Goal: Information Seeking & Learning: Learn about a topic

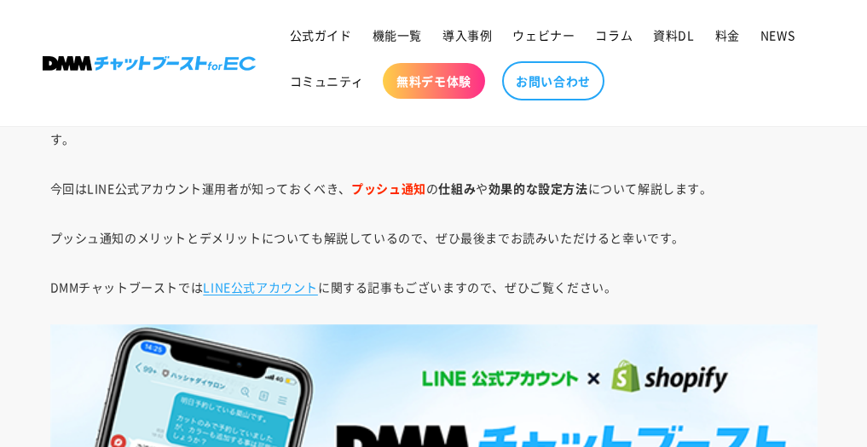
scroll to position [734, 0]
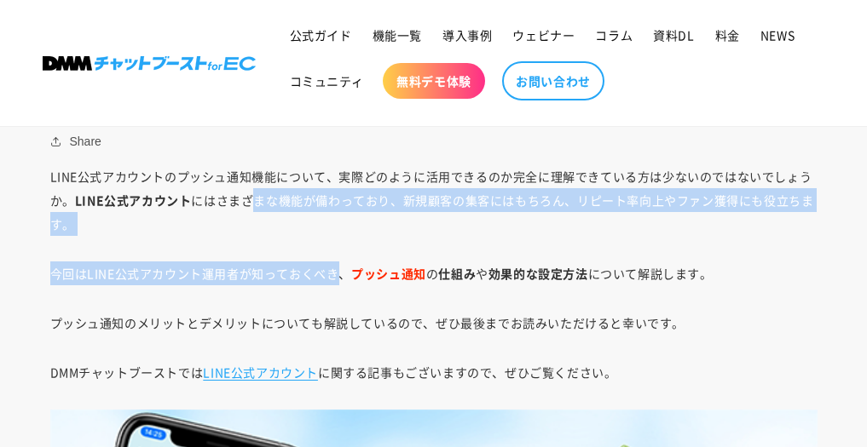
drag, startPoint x: 248, startPoint y: 195, endPoint x: 335, endPoint y: 282, distance: 122.9
click at [320, 270] on p "今回はLINE公式アカウント運用者が知っておくべき、 プッシュ通知 の 仕組み や 効果的な設定方法 について解説します。" at bounding box center [433, 274] width 767 height 24
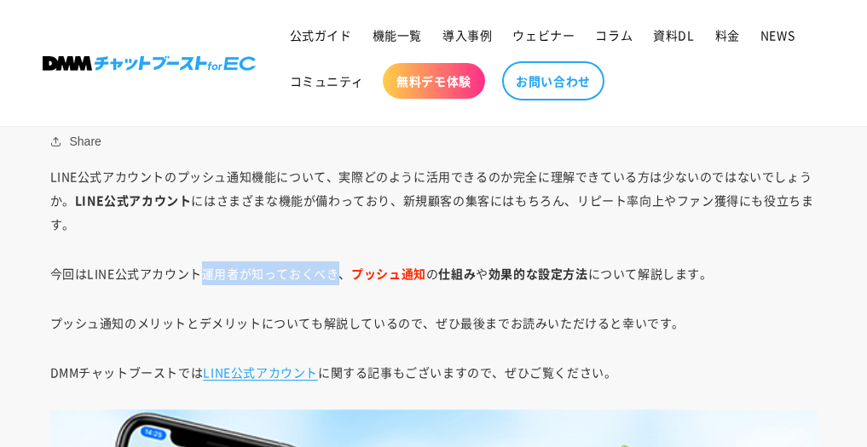
drag, startPoint x: 338, startPoint y: 275, endPoint x: 205, endPoint y: 269, distance: 133.1
click at [205, 269] on p "今回はLINE公式アカウント運用者が知っておくべき、 プッシュ通知 の 仕組み や 効果的な設定方法 について解説します。" at bounding box center [433, 274] width 767 height 24
drag, startPoint x: 204, startPoint y: 271, endPoint x: 332, endPoint y: 282, distance: 128.3
click at [332, 282] on p "今回はLINE公式アカウント運用者が知っておくべき、 プッシュ通知 の 仕組み や 効果的な設定方法 について解説します。" at bounding box center [433, 274] width 767 height 24
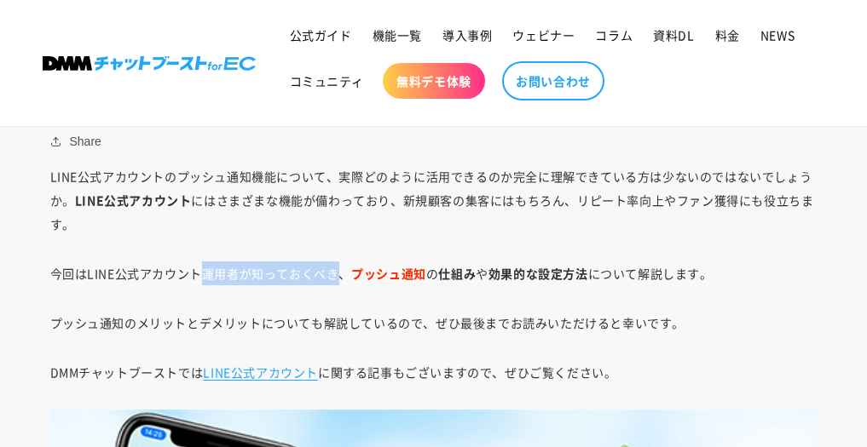
click at [336, 280] on p "今回はLINE公式アカウント運用者が知っておくべき、 プッシュ通知 の 仕組み や 効果的な設定方法 について解説します。" at bounding box center [433, 274] width 767 height 24
drag, startPoint x: 328, startPoint y: 277, endPoint x: 203, endPoint y: 269, distance: 125.5
click at [203, 269] on p "今回はLINE公式アカウント運用者が知っておくべき、 プッシュ通知 の 仕組み や 効果的な設定方法 について解説します。" at bounding box center [433, 274] width 767 height 24
drag, startPoint x: 202, startPoint y: 269, endPoint x: 336, endPoint y: 272, distance: 133.8
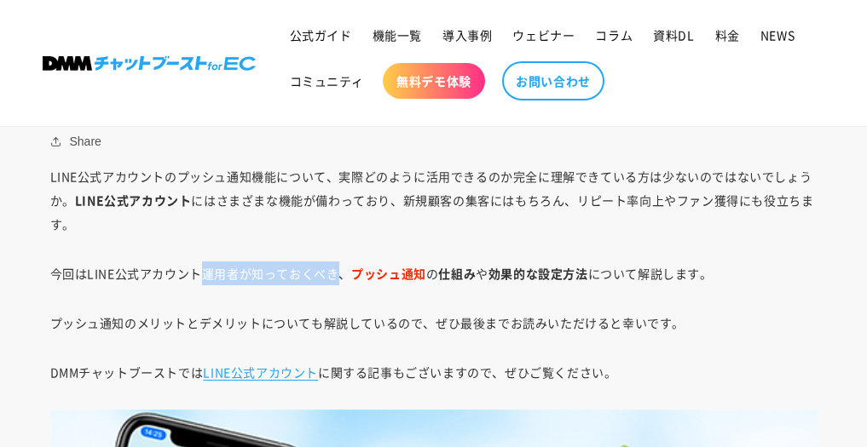
click at [336, 272] on p "今回はLINE公式アカウント運用者が知っておくべき、 プッシュ通知 の 仕組み や 効果的な設定方法 について解説します。" at bounding box center [433, 274] width 767 height 24
drag, startPoint x: 335, startPoint y: 277, endPoint x: 114, endPoint y: 280, distance: 220.8
click at [114, 280] on p "今回はLINE公式アカウント運用者が知っておくべき、 プッシュ通知 の 仕組み や 効果的な設定方法 について解説します。" at bounding box center [433, 274] width 767 height 24
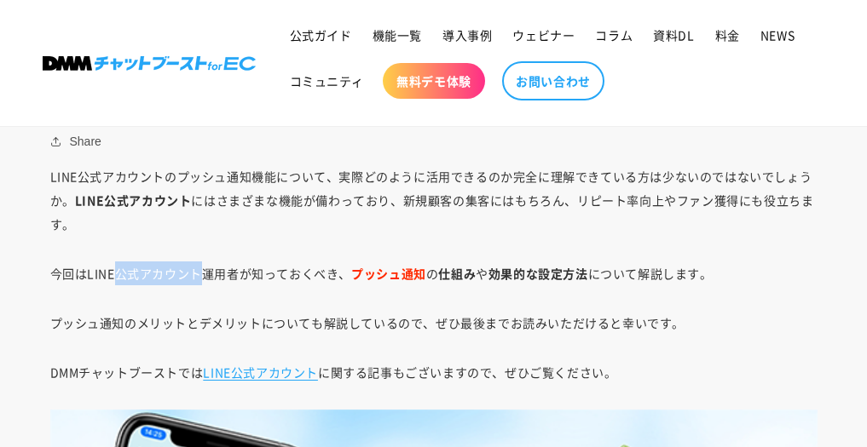
drag, startPoint x: 114, startPoint y: 271, endPoint x: 201, endPoint y: 282, distance: 87.6
click at [201, 282] on p "今回はLINE公式アカウント運用者が知っておくべき、 プッシュ通知 の 仕組み や 効果的な設定方法 について解説します。" at bounding box center [433, 274] width 767 height 24
drag, startPoint x: 195, startPoint y: 273, endPoint x: 89, endPoint y: 268, distance: 106.6
click at [89, 268] on p "今回はLINE公式アカウント運用者が知っておくべき、 プッシュ通知 の 仕組み や 効果的な設定方法 について解説します。" at bounding box center [433, 274] width 767 height 24
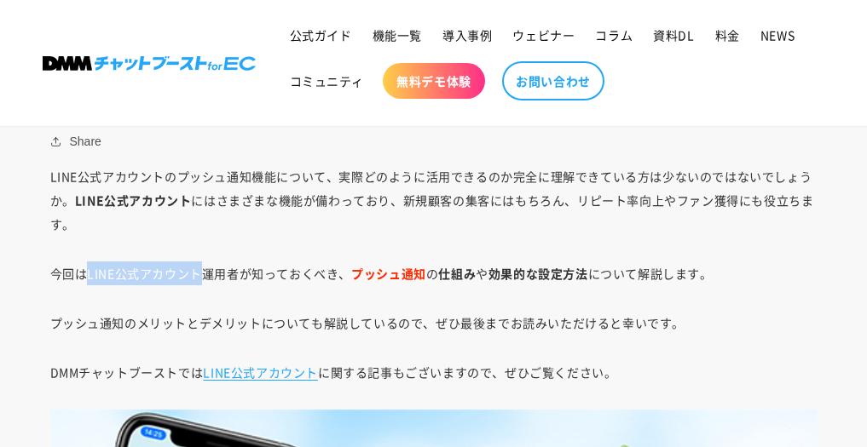
click at [89, 268] on p "今回はLINE公式アカウント運用者が知っておくべき、 プッシュ通知 の 仕組み や 効果的な設定方法 について解説します。" at bounding box center [433, 274] width 767 height 24
drag, startPoint x: 89, startPoint y: 268, endPoint x: 228, endPoint y: 280, distance: 139.4
click at [228, 281] on p "今回はLINE公式アカウント運用者が知っておくべき、 プッシュ通知 の 仕組み や 効果的な設定方法 について解説します。" at bounding box center [433, 274] width 767 height 24
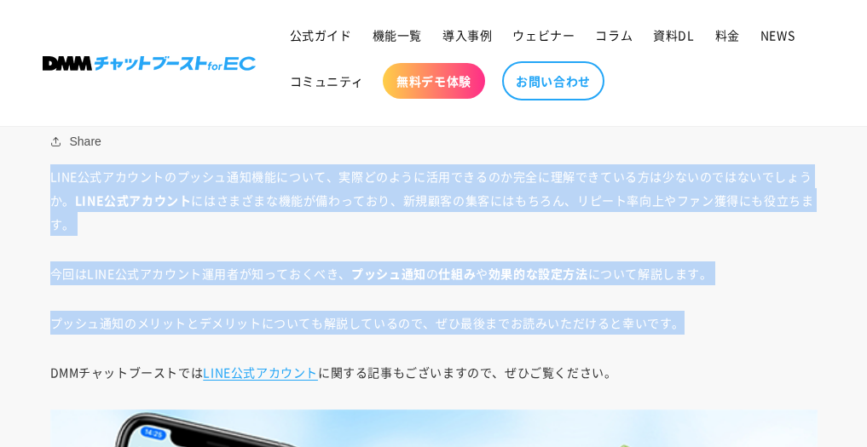
drag, startPoint x: 747, startPoint y: 292, endPoint x: 120, endPoint y: 190, distance: 634.8
click at [149, 192] on strong "LINE公式アカウント" at bounding box center [133, 200] width 117 height 17
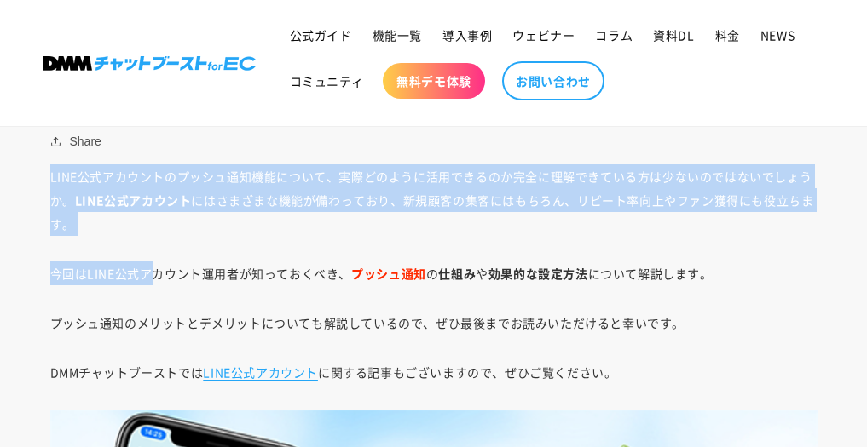
drag, startPoint x: 120, startPoint y: 246, endPoint x: 155, endPoint y: 271, distance: 42.8
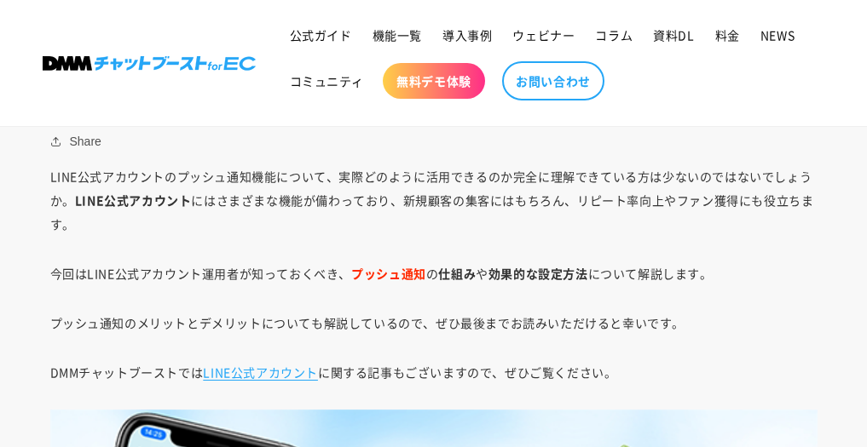
click at [355, 271] on strong "プッシュ通知" at bounding box center [388, 273] width 75 height 17
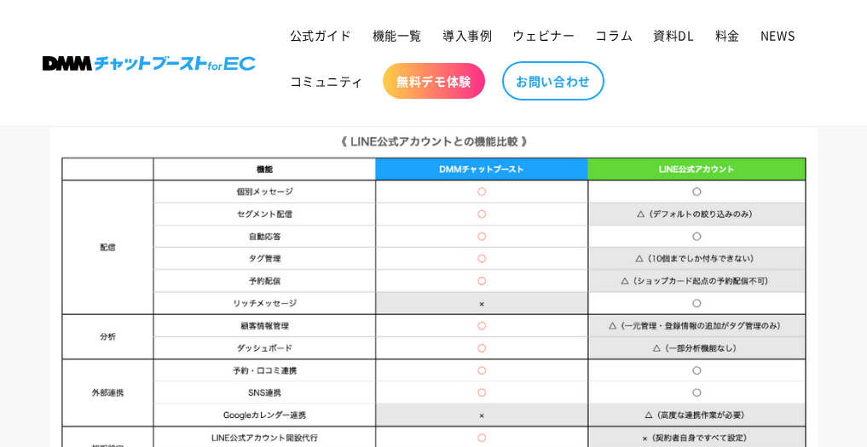
scroll to position [5507, 0]
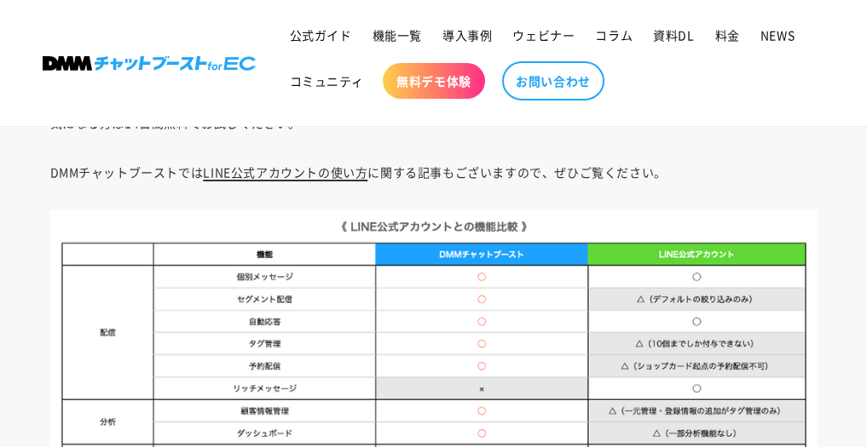
click at [268, 165] on link "LINE公式アカウントの使い方" at bounding box center [285, 172] width 165 height 17
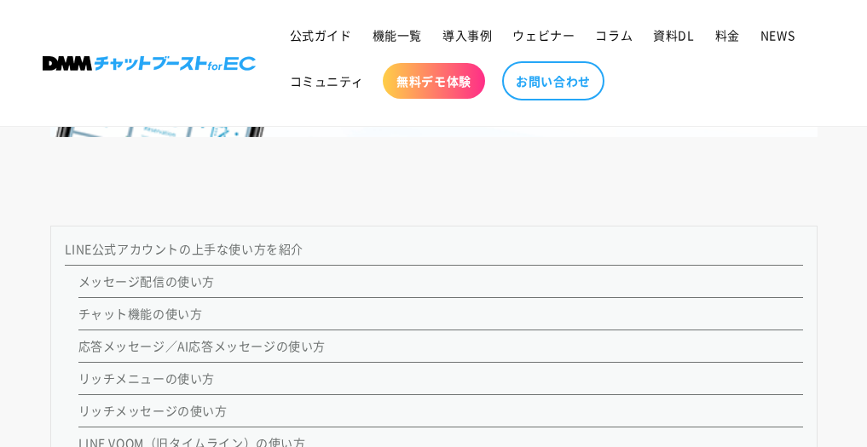
scroll to position [1108, 0]
